Goal: Information Seeking & Learning: Understand process/instructions

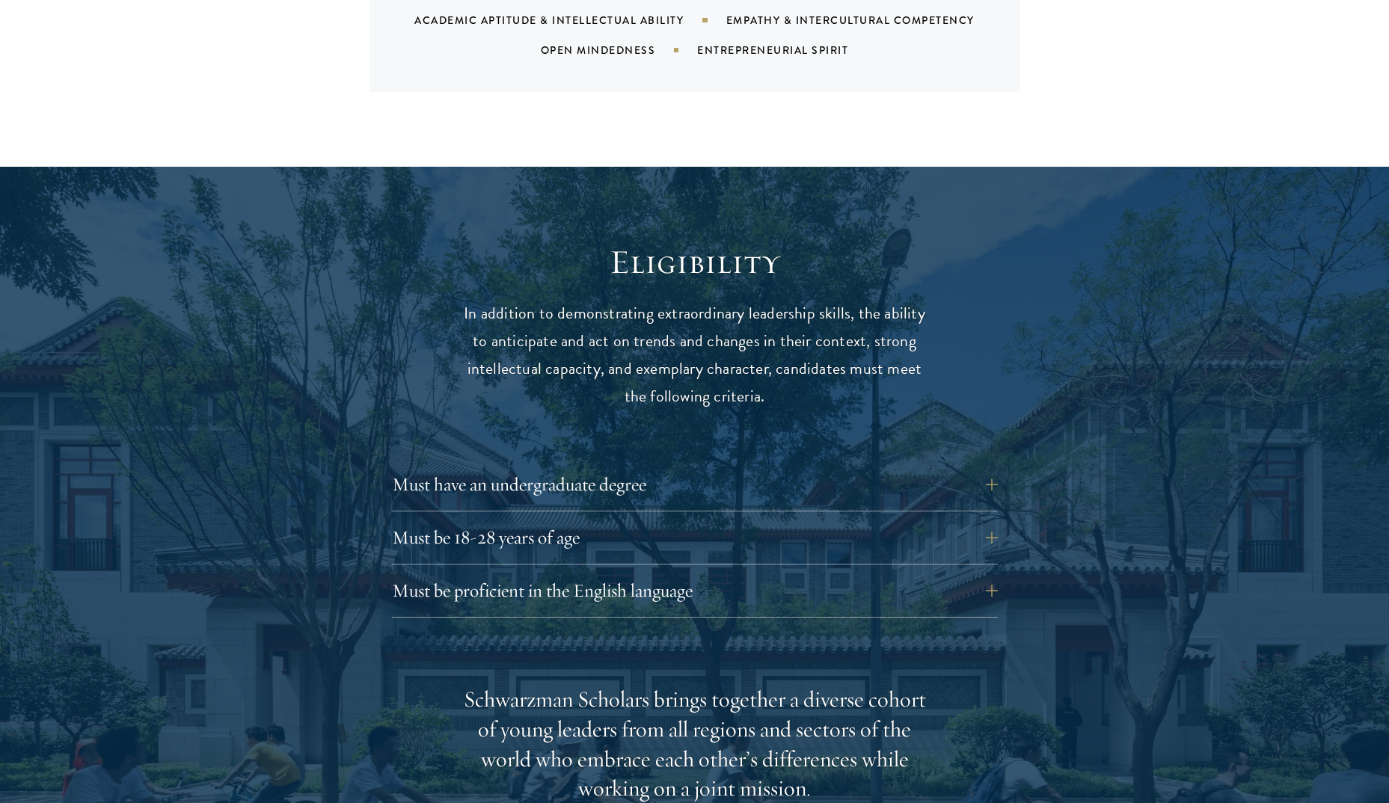
scroll to position [1795, 0]
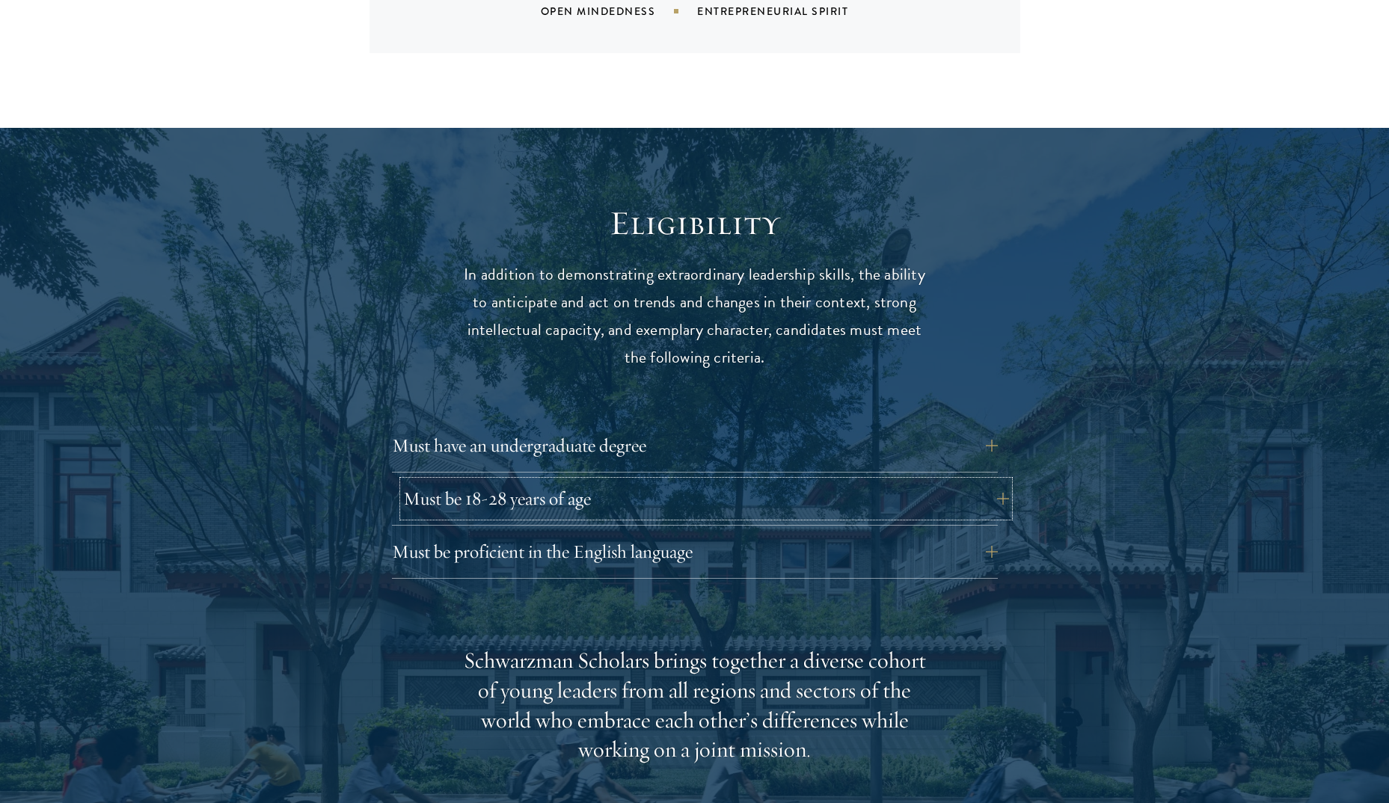
click at [532, 515] on button "Must be 18-28 years of age" at bounding box center [706, 499] width 606 height 36
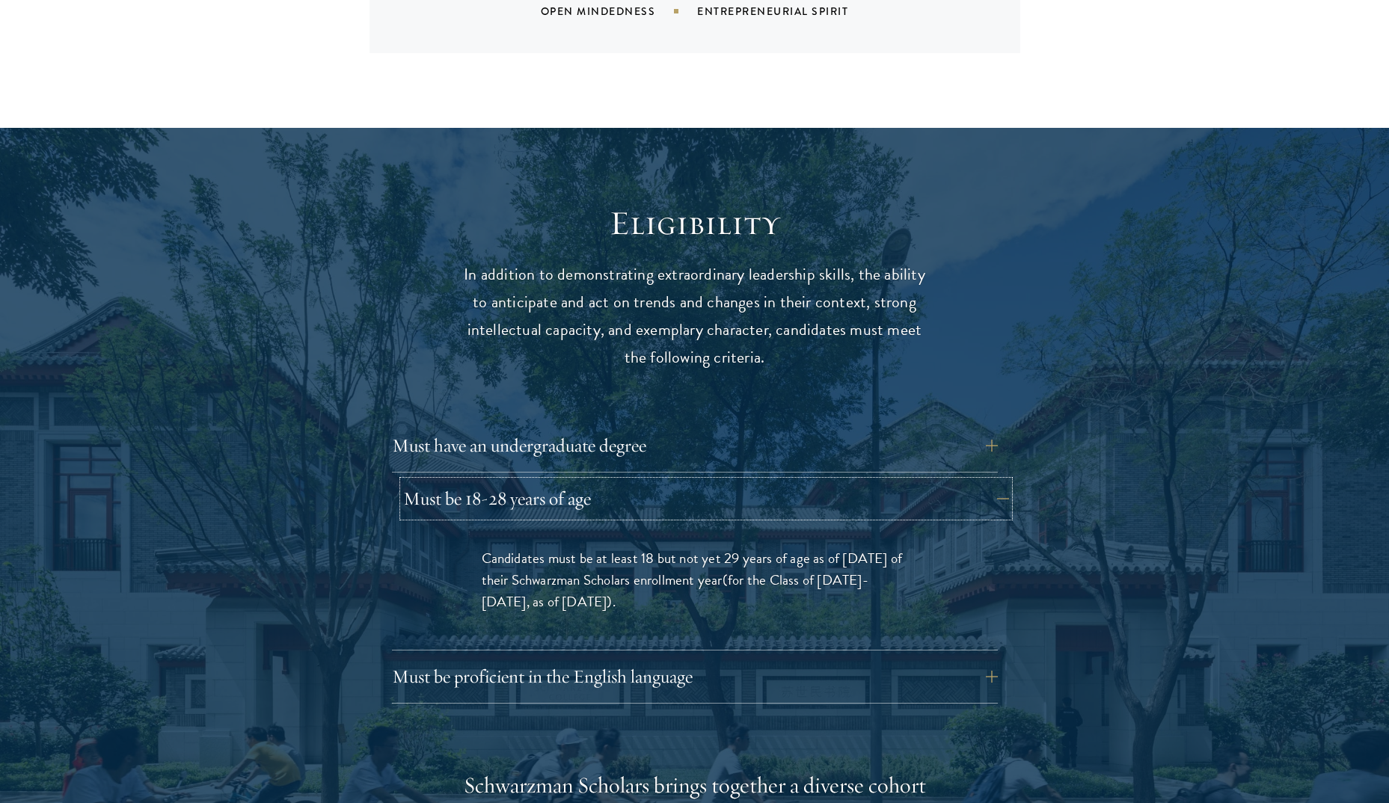
click at [512, 507] on button "Must be 18-28 years of age" at bounding box center [706, 499] width 606 height 36
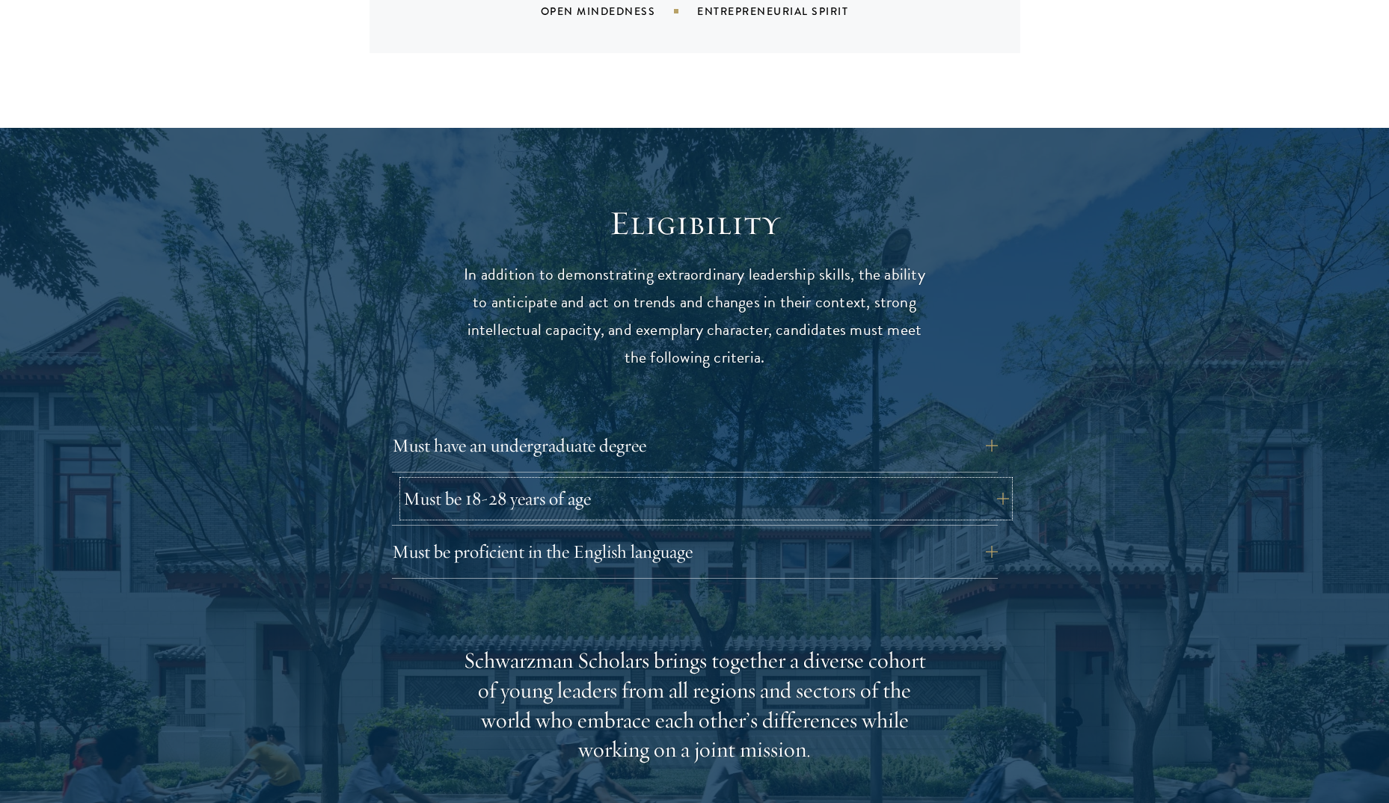
click at [521, 497] on button "Must be 18-28 years of age" at bounding box center [706, 499] width 606 height 36
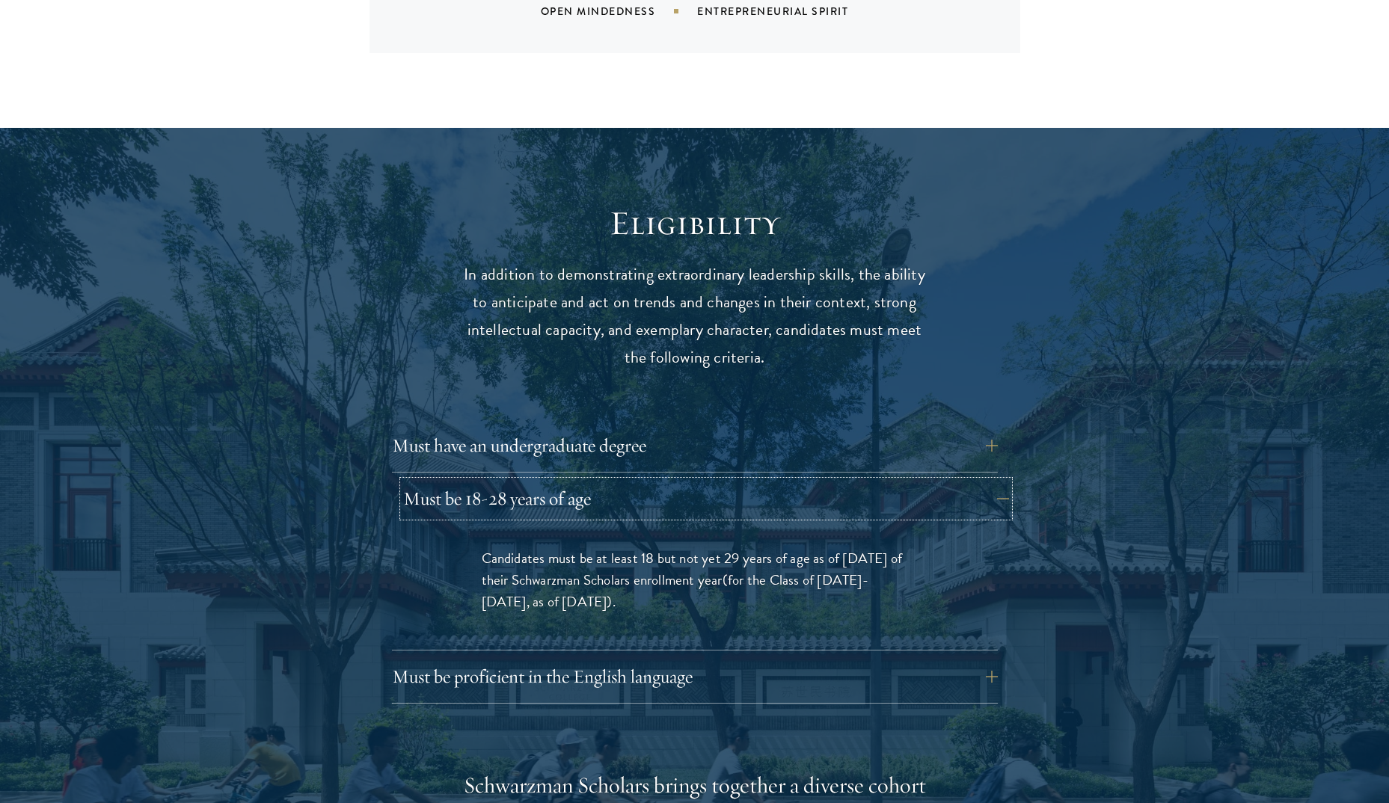
click at [522, 497] on button "Must be 18-28 years of age" at bounding box center [706, 499] width 606 height 36
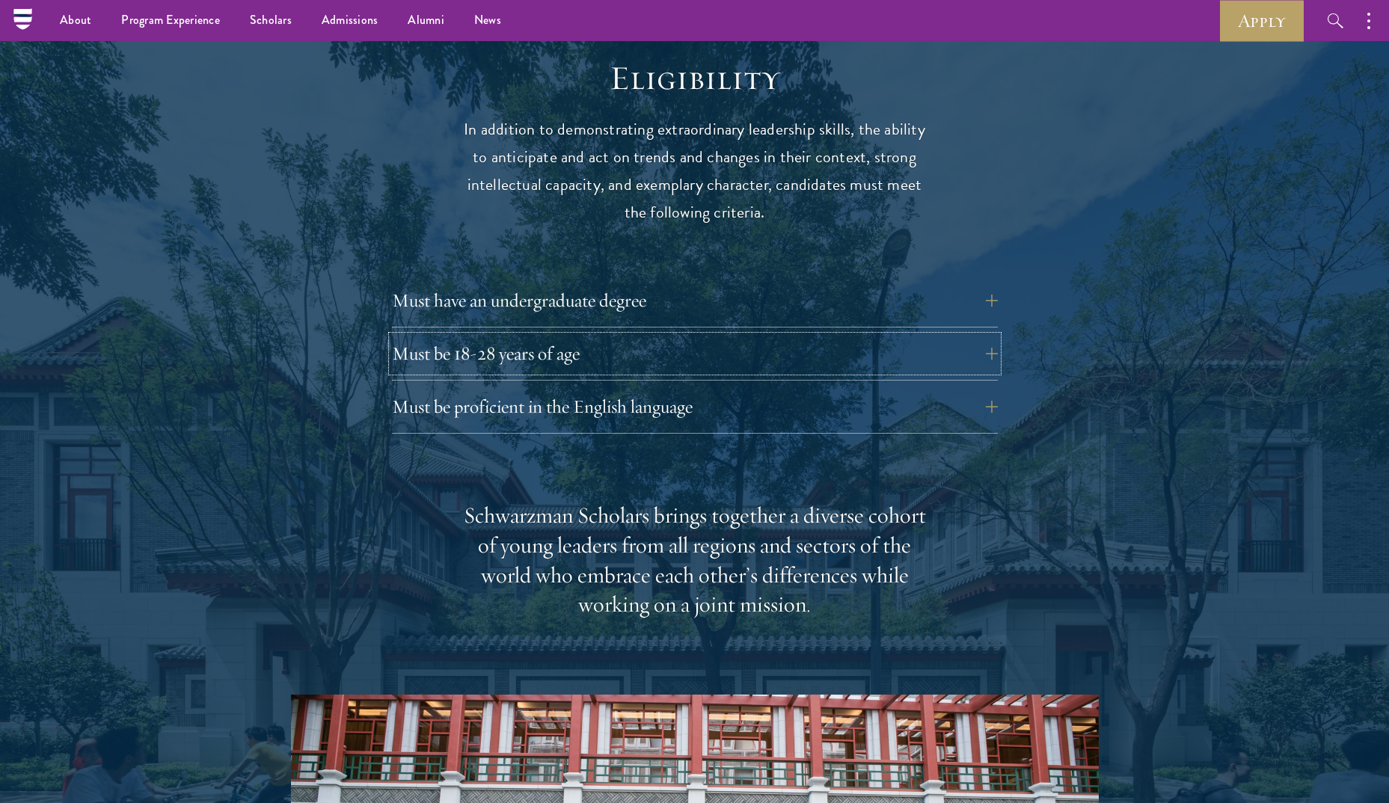
scroll to position [1720, 0]
